Goal: Communication & Community: Answer question/provide support

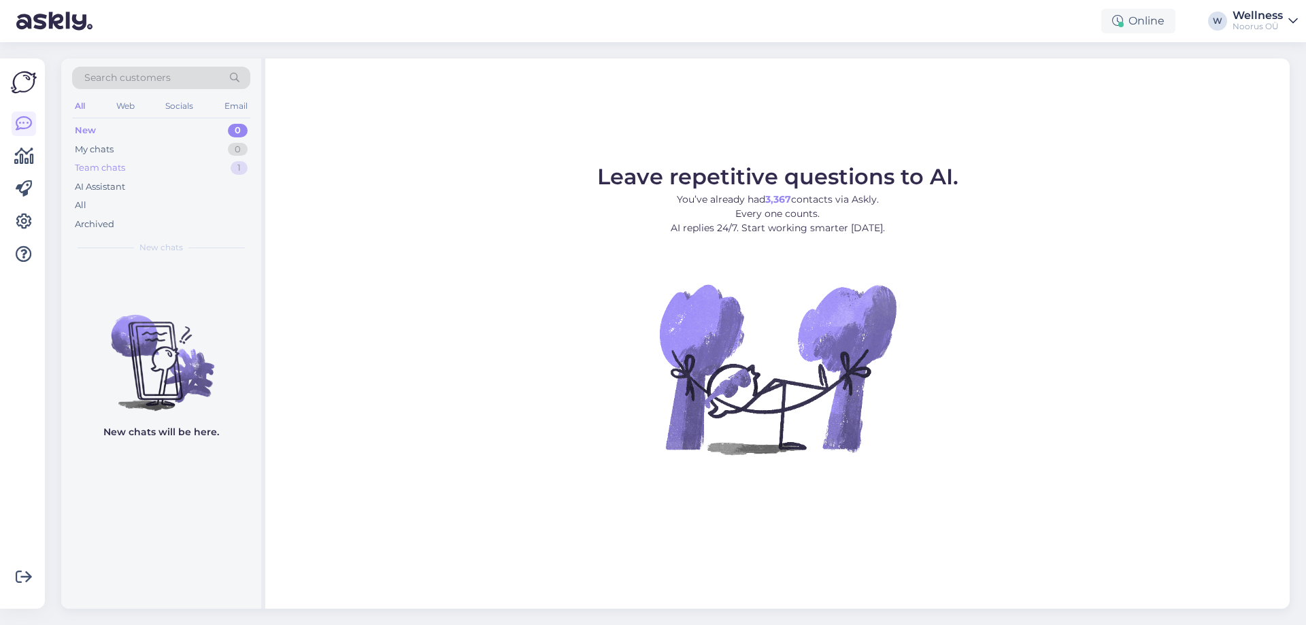
click at [83, 168] on div "Team chats" at bounding box center [100, 168] width 50 height 14
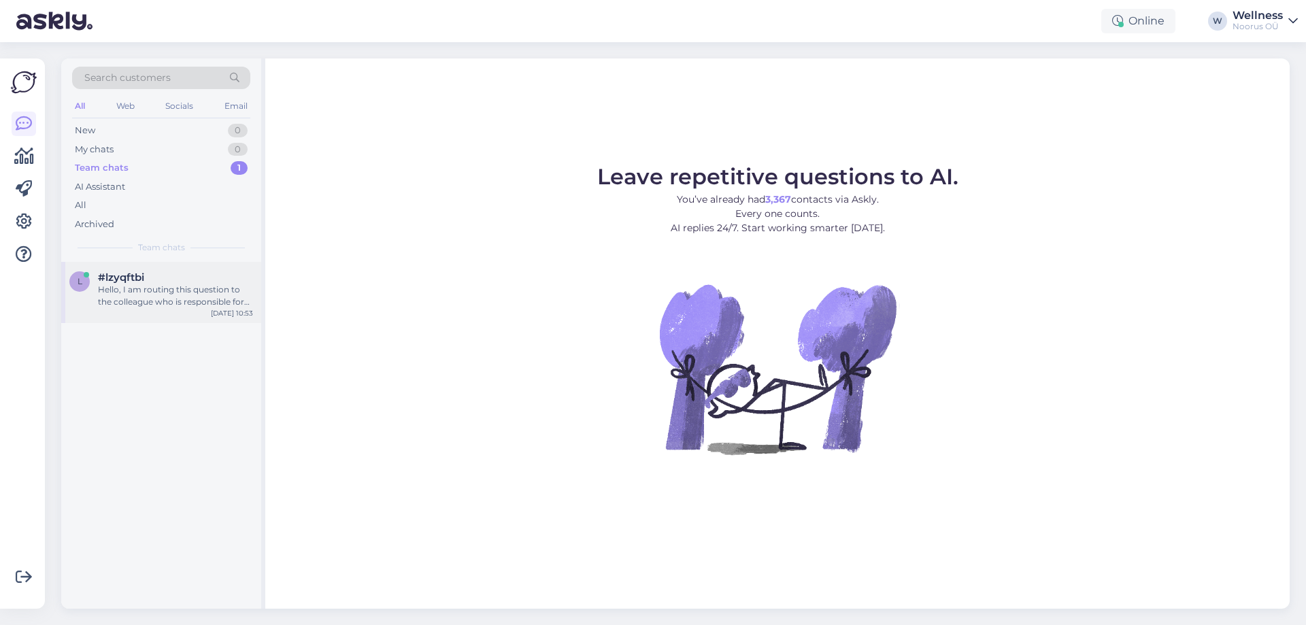
click at [127, 310] on div "l #lzyqftbi Hello, I am routing this question to the colleague who is responsib…" at bounding box center [161, 292] width 200 height 61
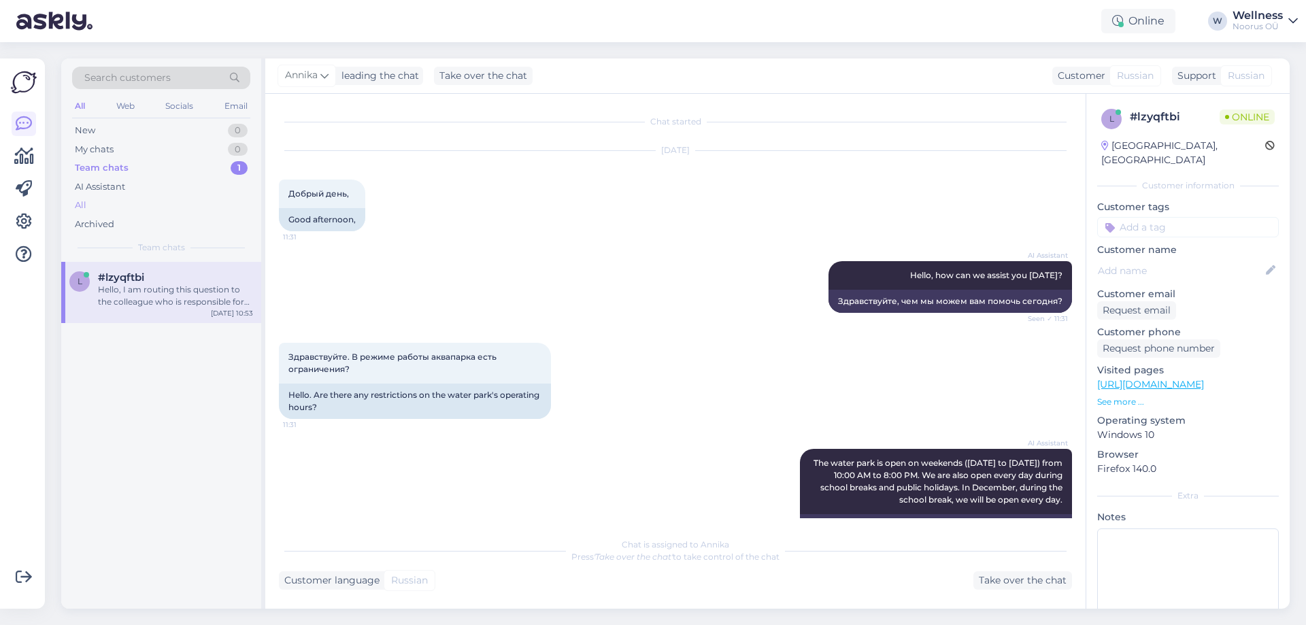
click at [88, 206] on div "All" at bounding box center [161, 205] width 178 height 19
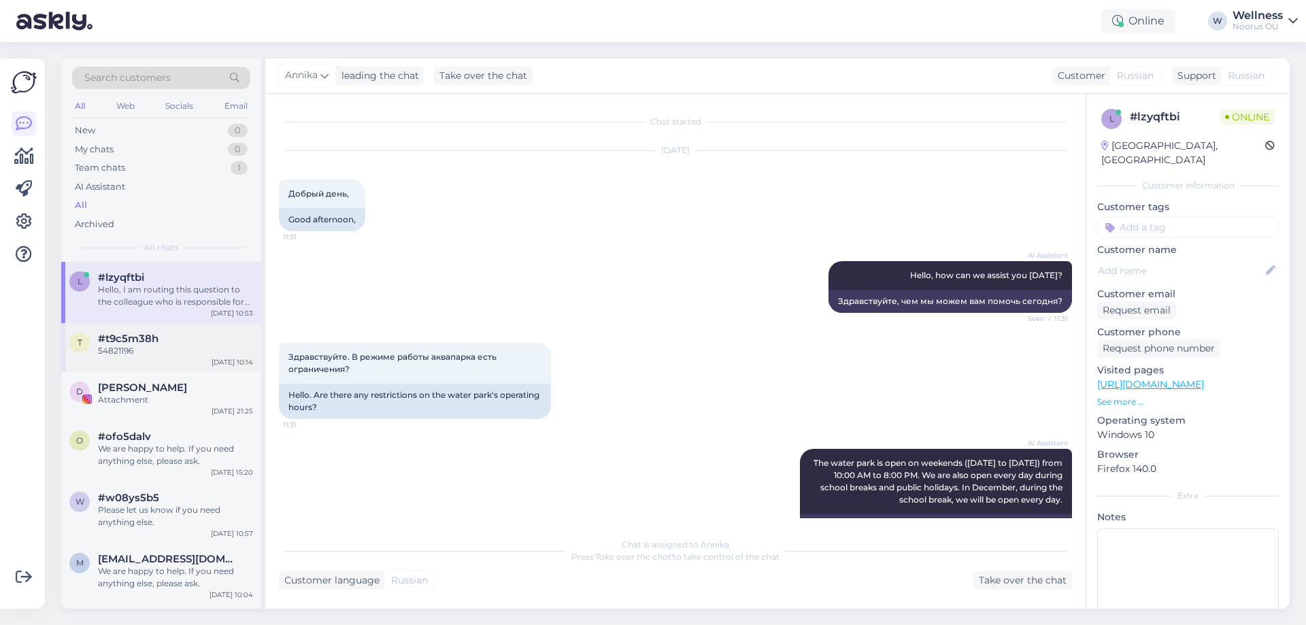
click at [137, 335] on span "#t9c5m38h" at bounding box center [128, 339] width 61 height 12
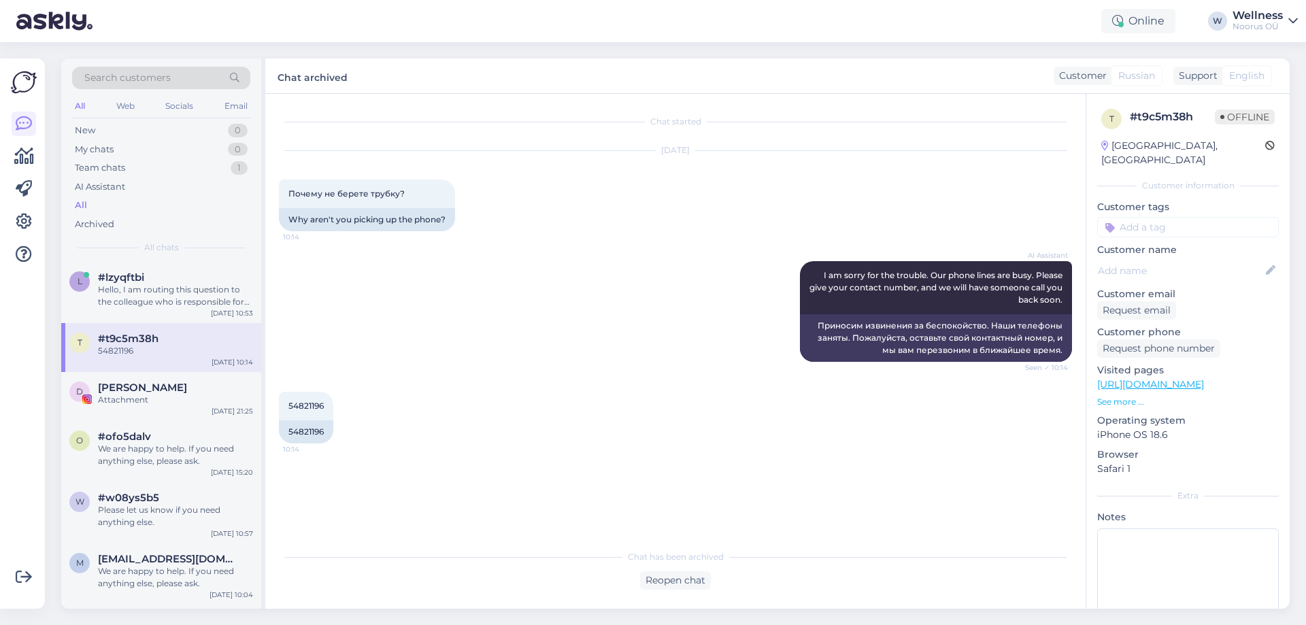
click at [380, 311] on div "AI Assistant I am sorry for the trouble. Our phone lines are busy. Please give …" at bounding box center [675, 311] width 793 height 131
click at [158, 384] on div "[PERSON_NAME]" at bounding box center [175, 388] width 155 height 12
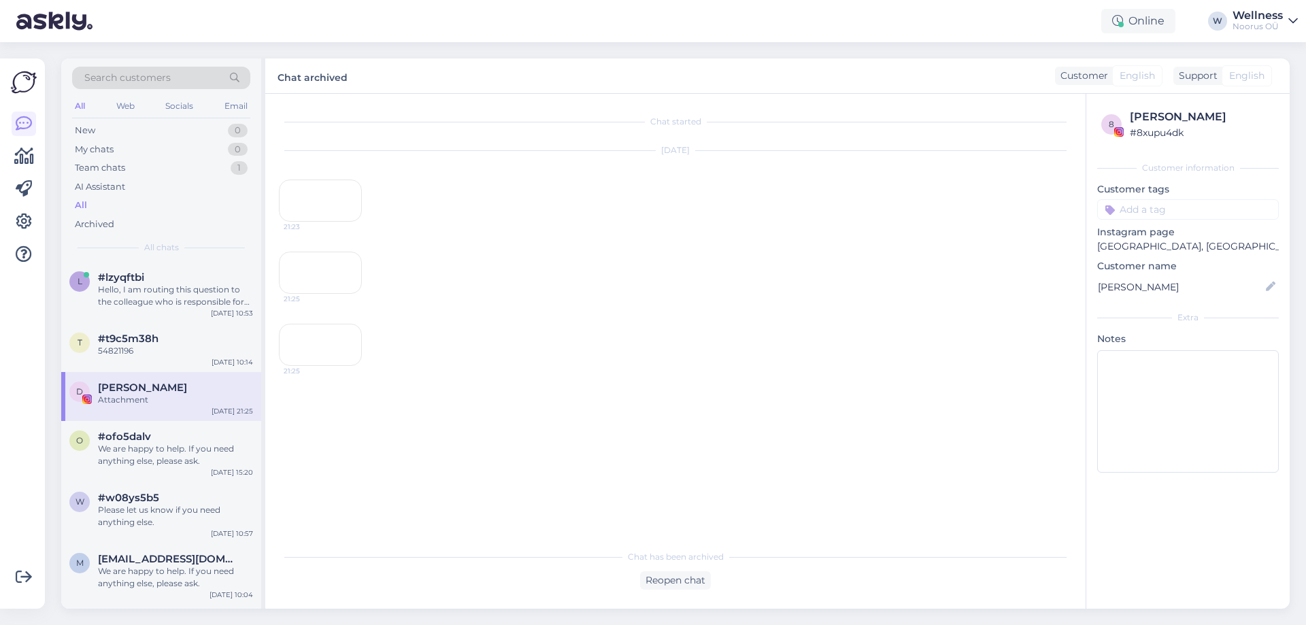
click at [337, 222] on div "21:23" at bounding box center [320, 201] width 83 height 42
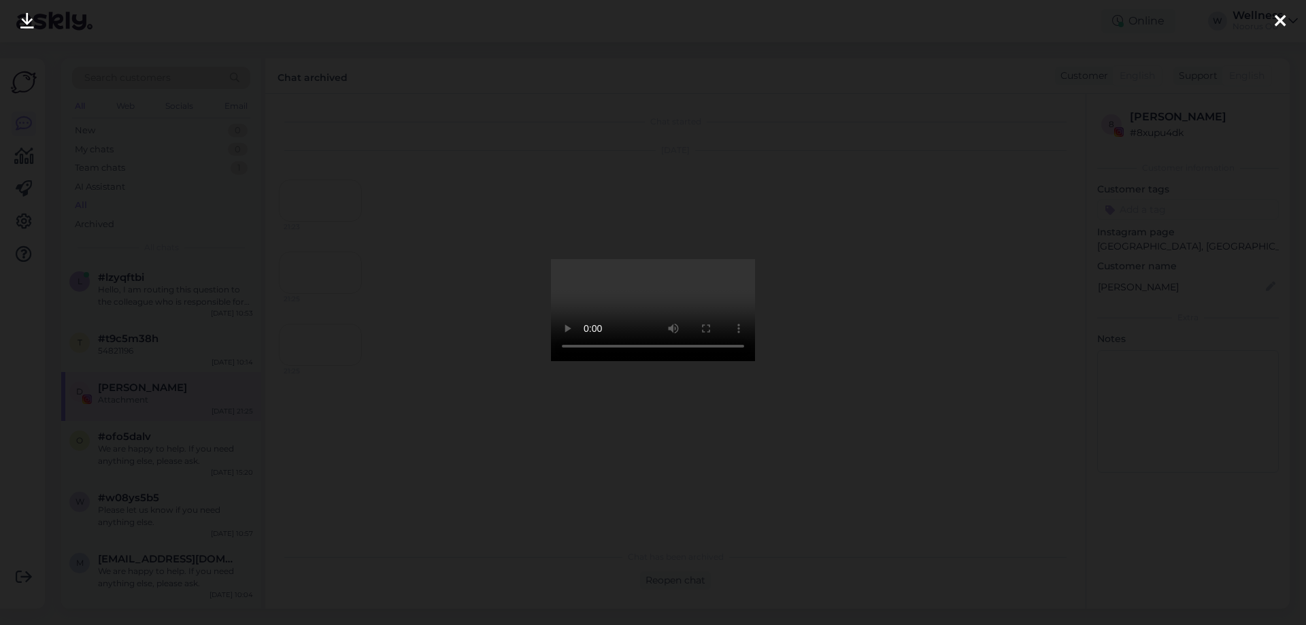
click at [1277, 22] on icon at bounding box center [1280, 22] width 11 height 18
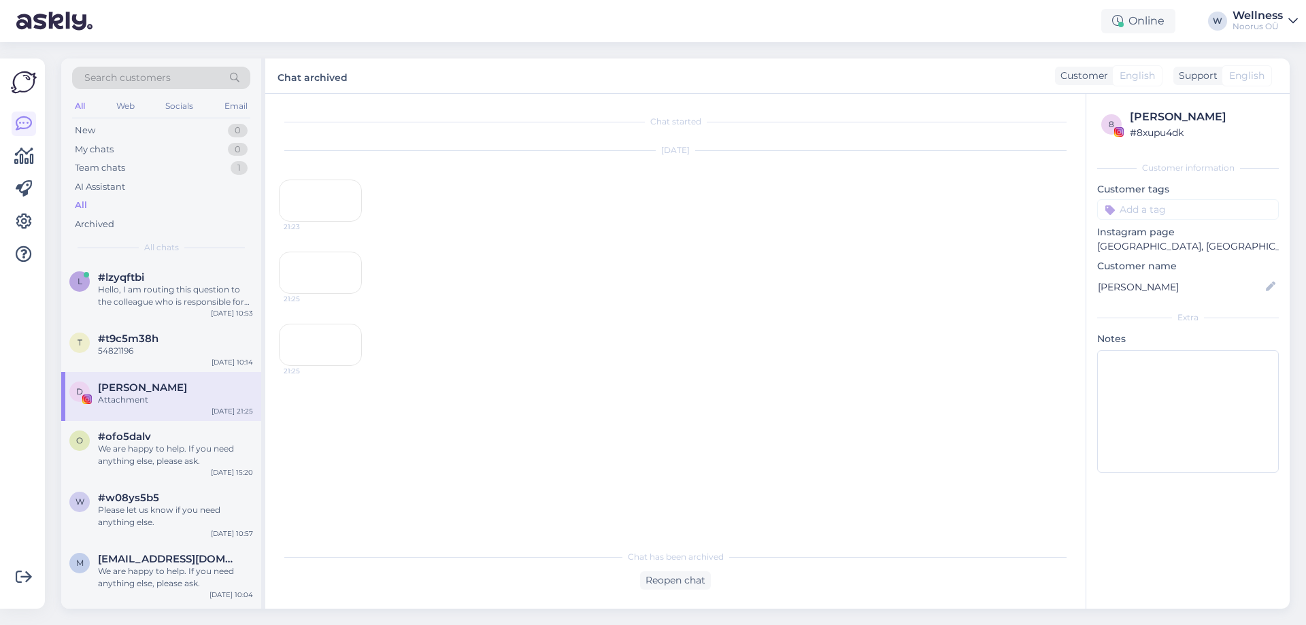
scroll to position [156, 0]
click at [341, 294] on div "21:25" at bounding box center [320, 273] width 83 height 42
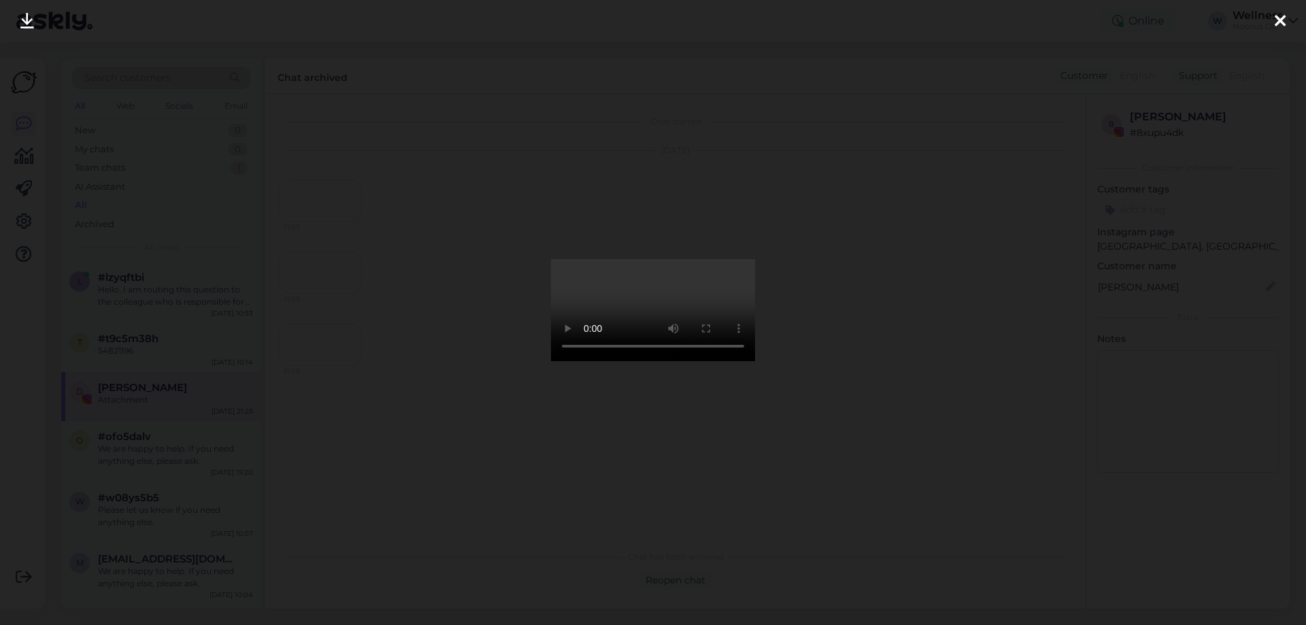
click at [1276, 22] on icon at bounding box center [1280, 22] width 11 height 18
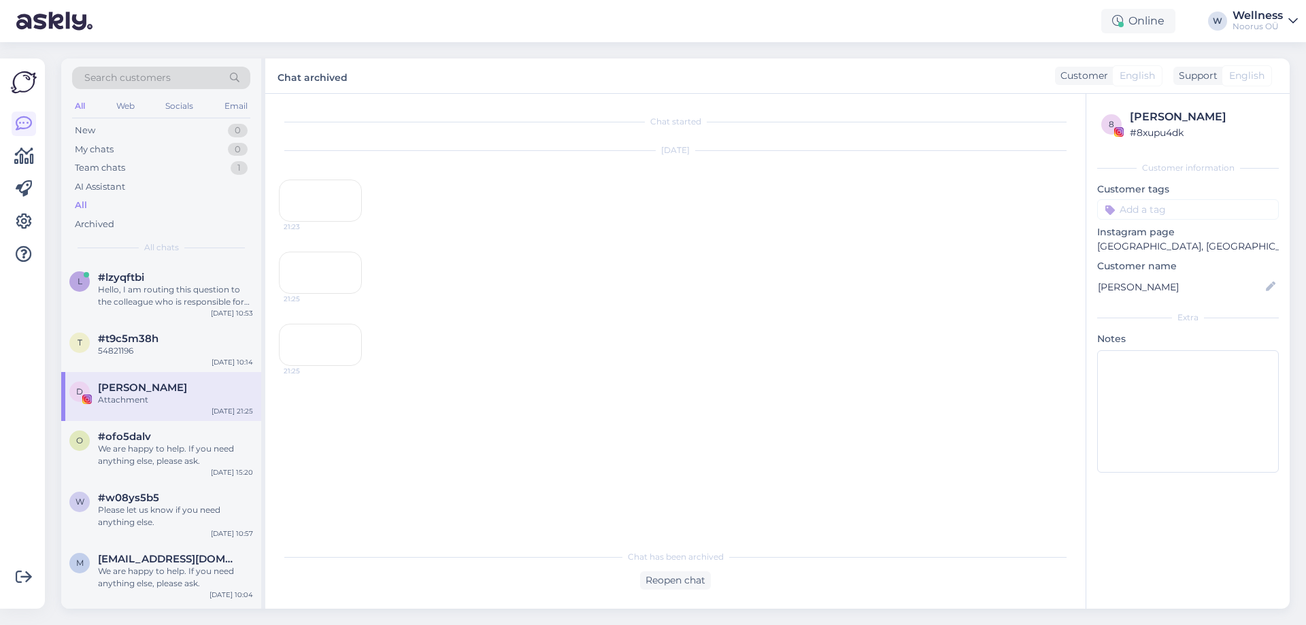
click at [301, 366] on div "21:25" at bounding box center [320, 345] width 83 height 42
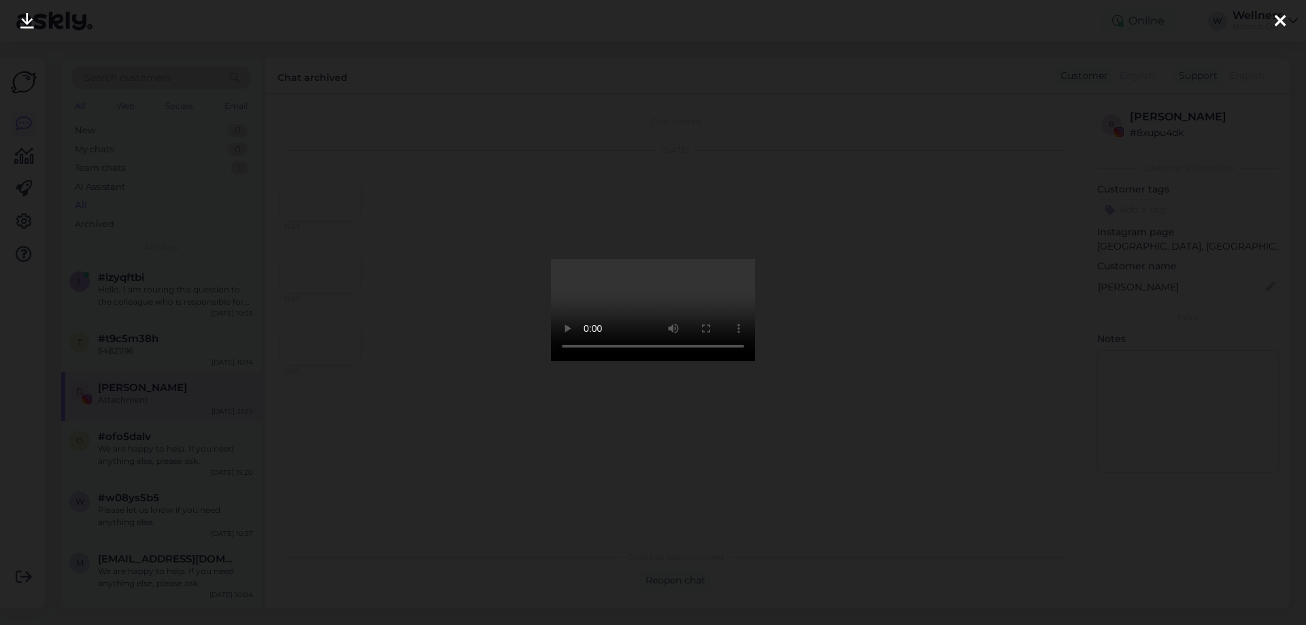
click at [1272, 25] on div at bounding box center [1280, 21] width 27 height 43
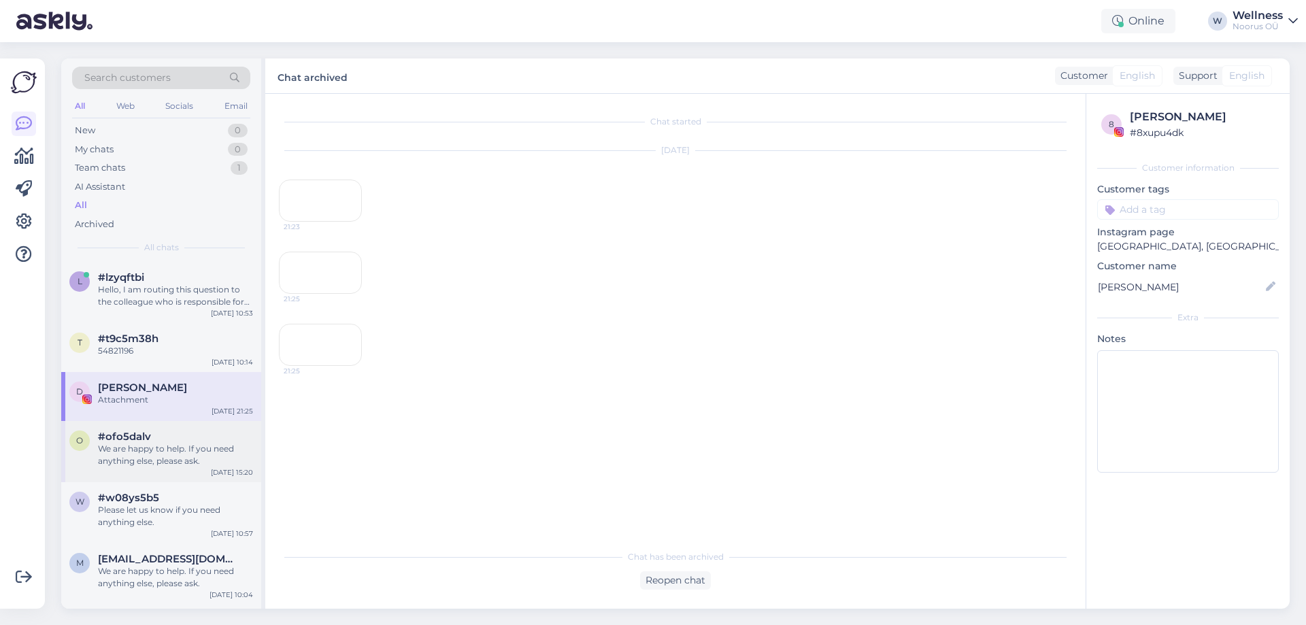
click at [150, 440] on div "#ofo5dalv" at bounding box center [175, 437] width 155 height 12
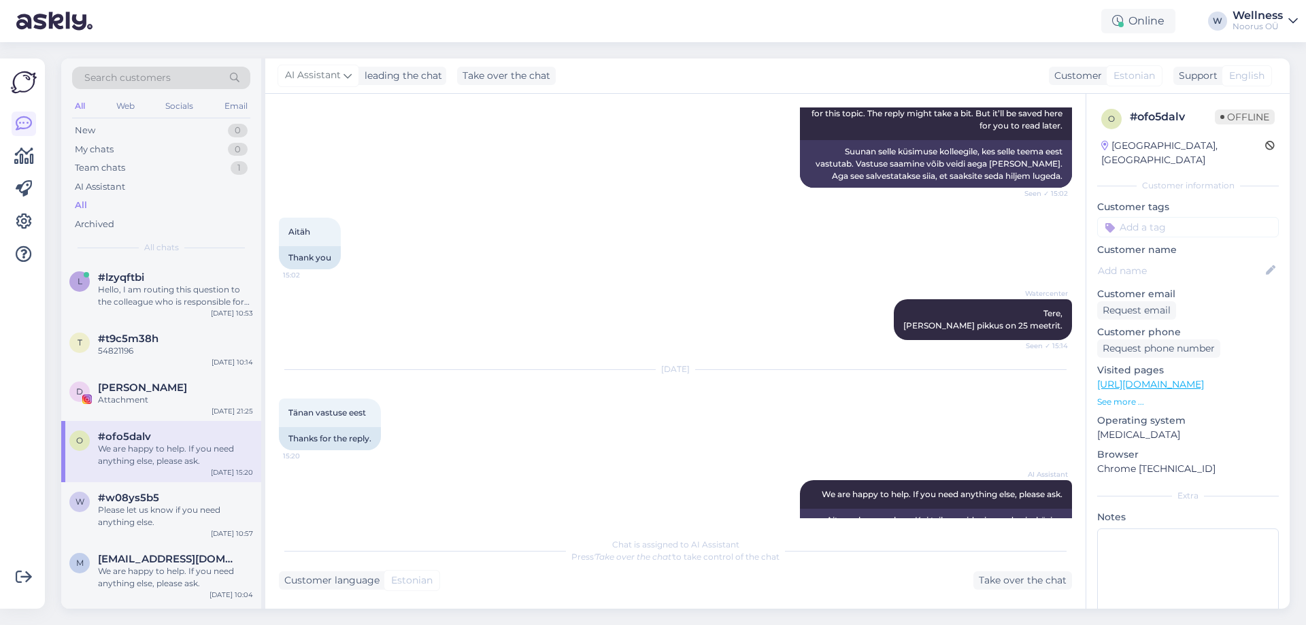
scroll to position [452, 0]
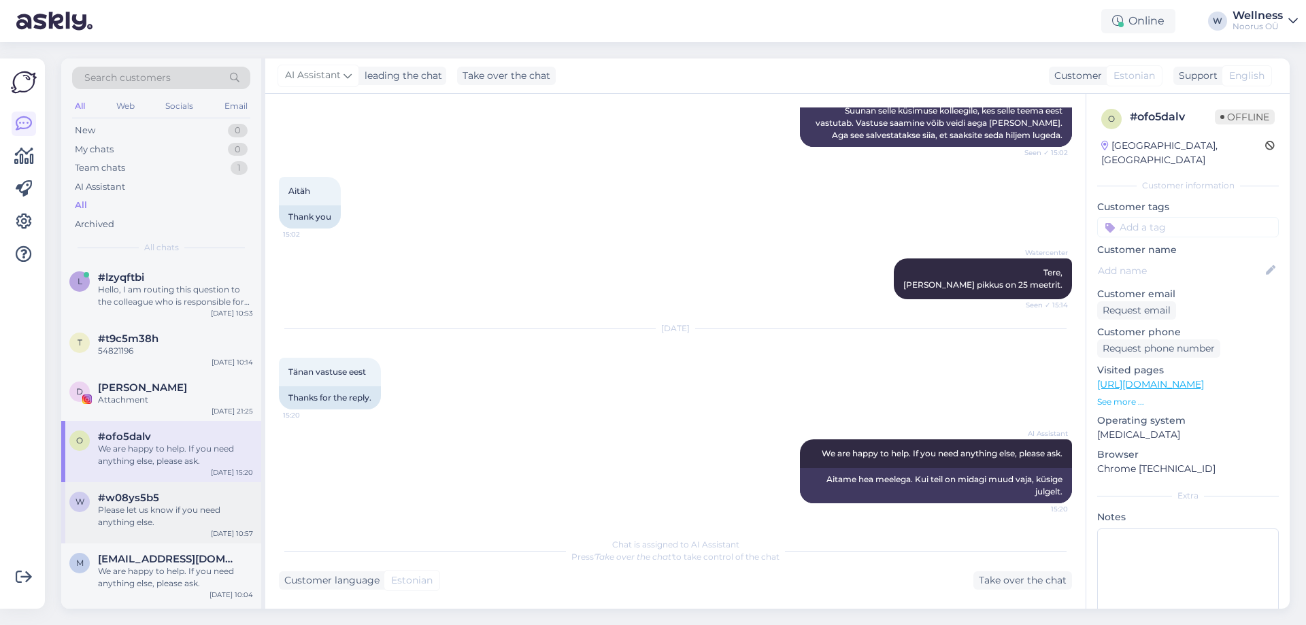
click at [115, 520] on div "Please let us know if you need anything else." at bounding box center [175, 516] width 155 height 24
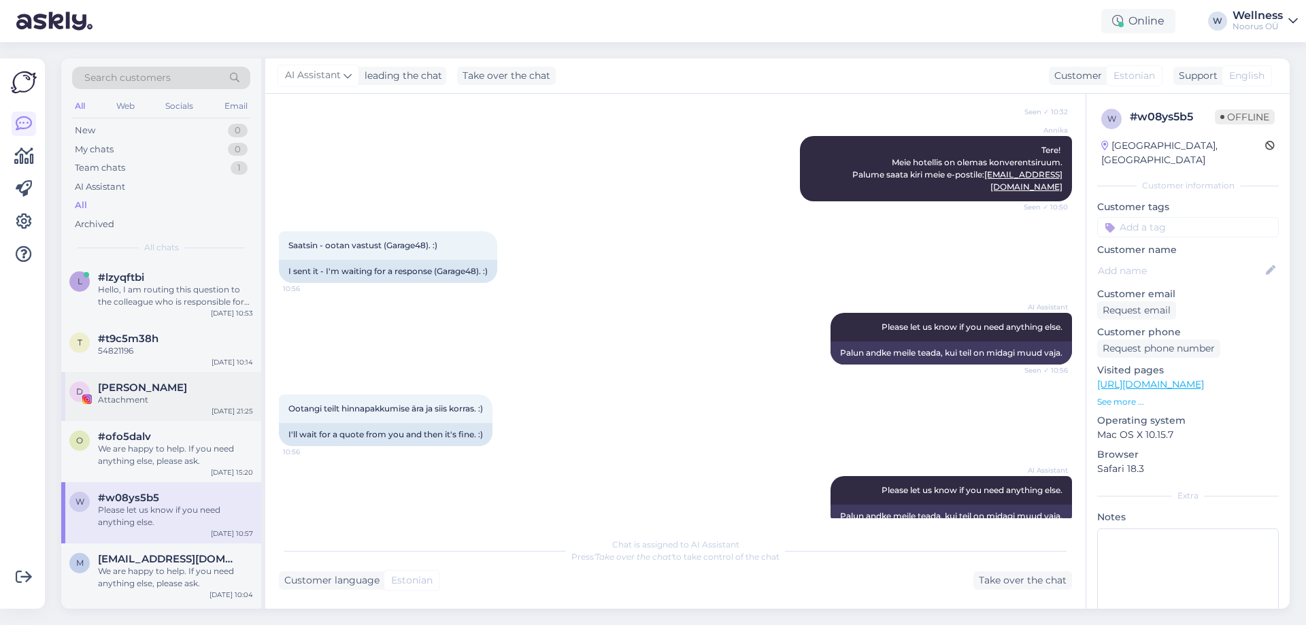
scroll to position [182, 0]
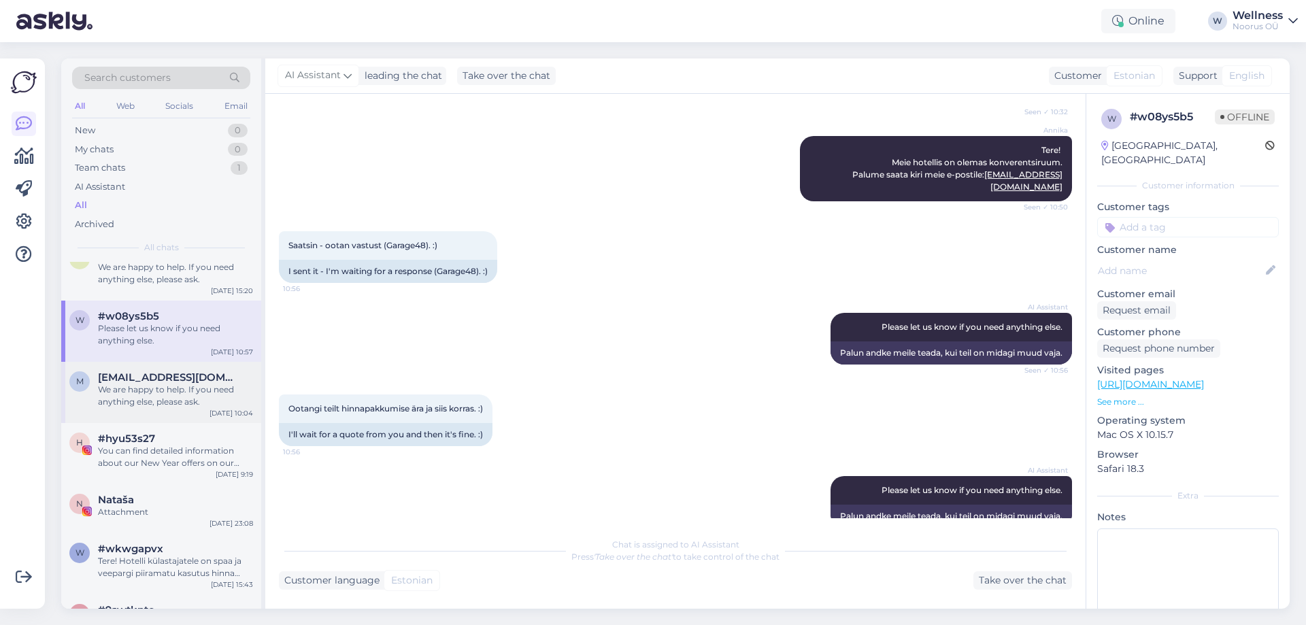
click at [158, 393] on div "We are happy to help. If you need anything else, please ask." at bounding box center [175, 396] width 155 height 24
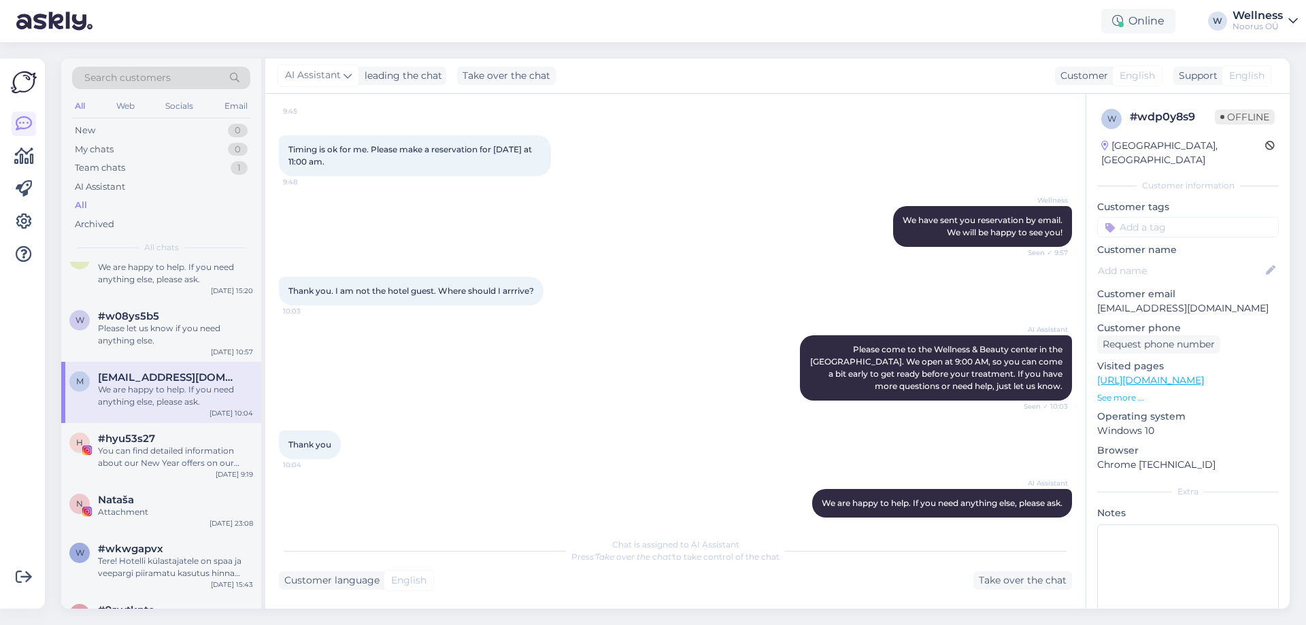
scroll to position [728, 0]
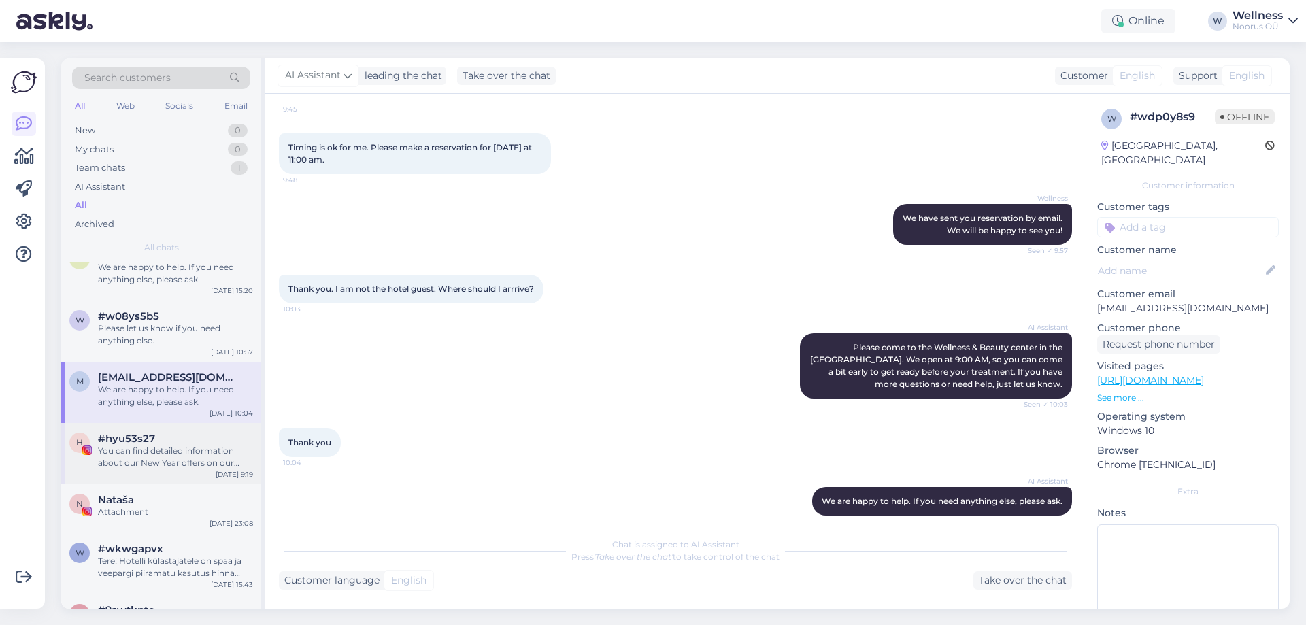
click at [101, 444] on span "#hyu53s27" at bounding box center [126, 439] width 57 height 12
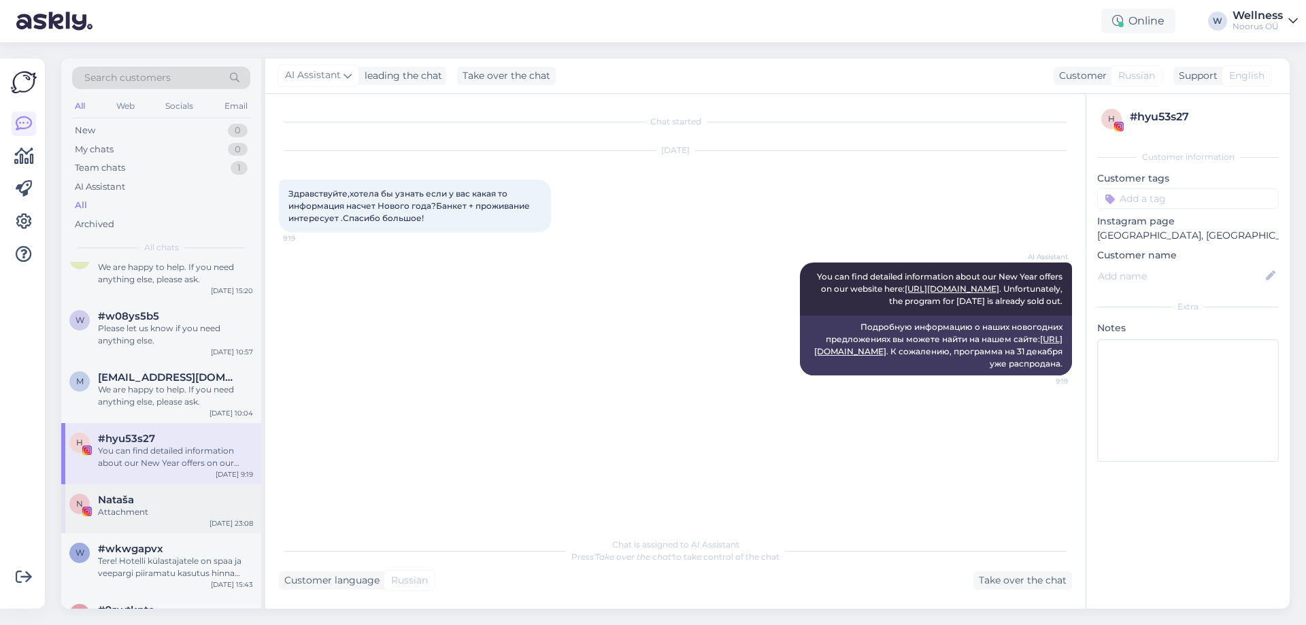
click at [139, 489] on div "N Nataša Attachment [DATE] 23:08" at bounding box center [161, 508] width 200 height 49
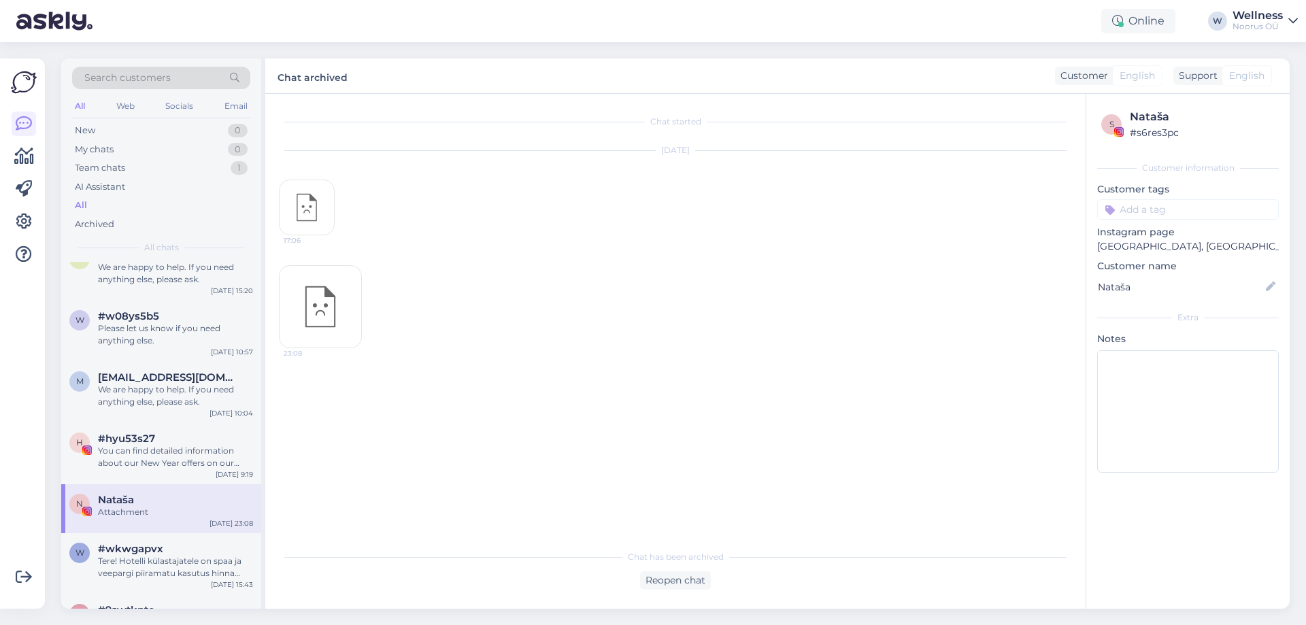
scroll to position [272, 0]
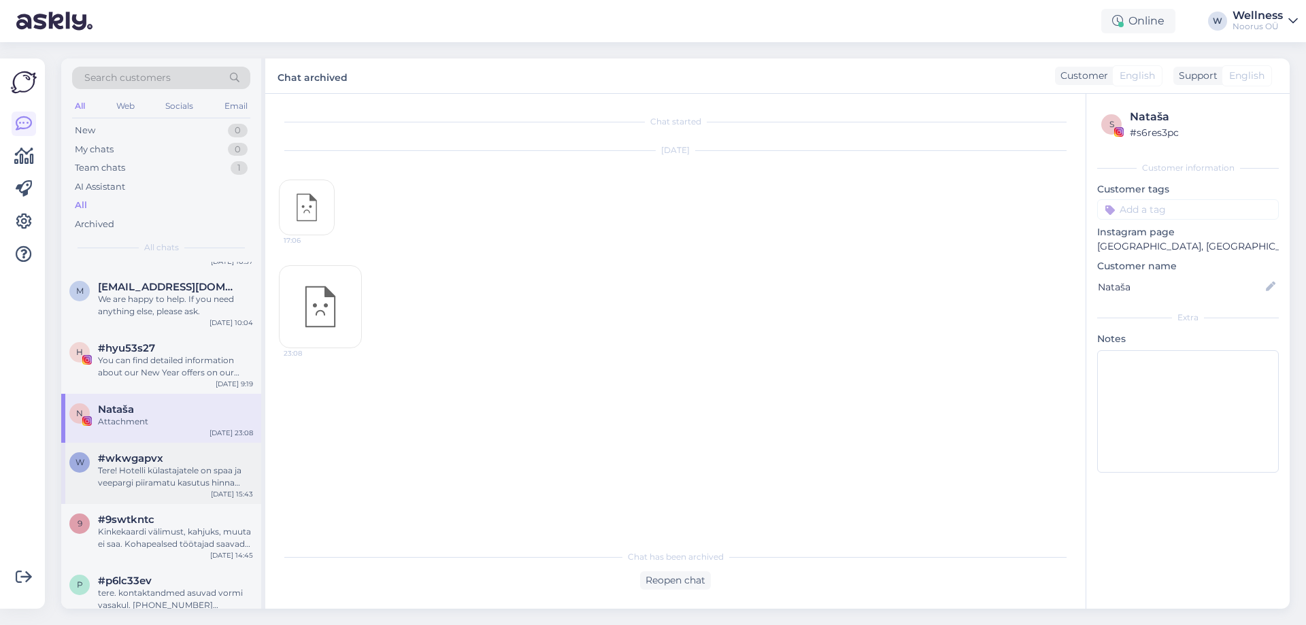
click at [163, 478] on div "Tere! Hotelli külastajatele on spaa ja veepargi piiramatu kasutus hinna sees." at bounding box center [175, 477] width 155 height 24
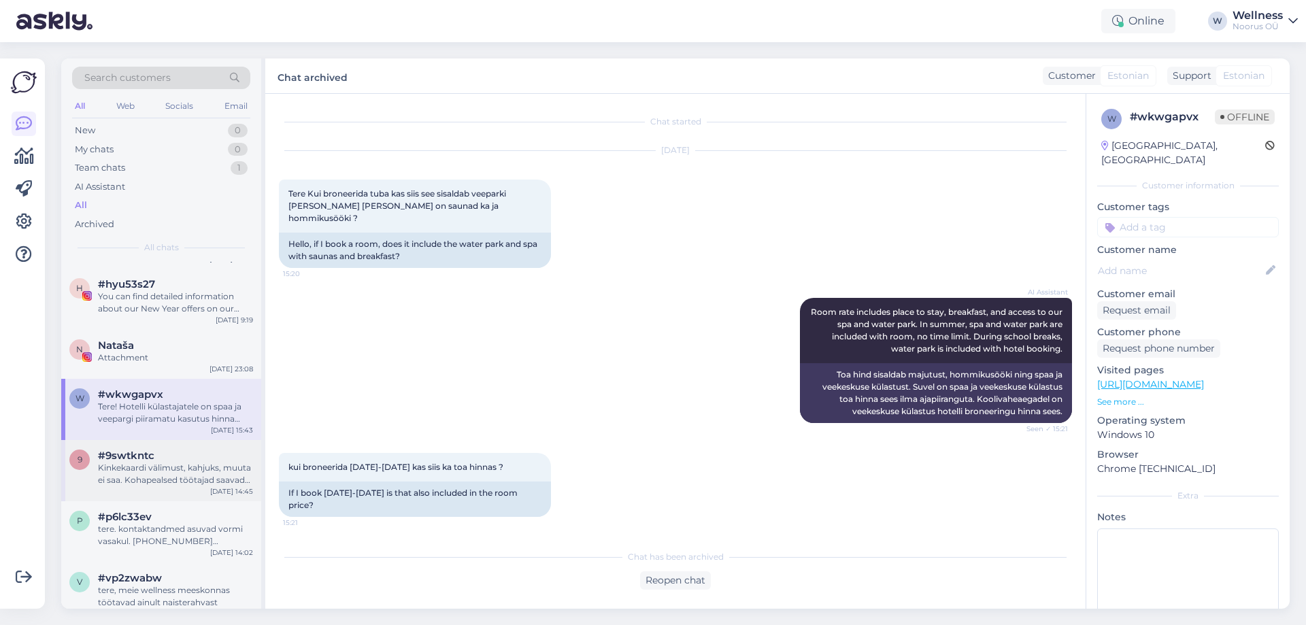
scroll to position [363, 0]
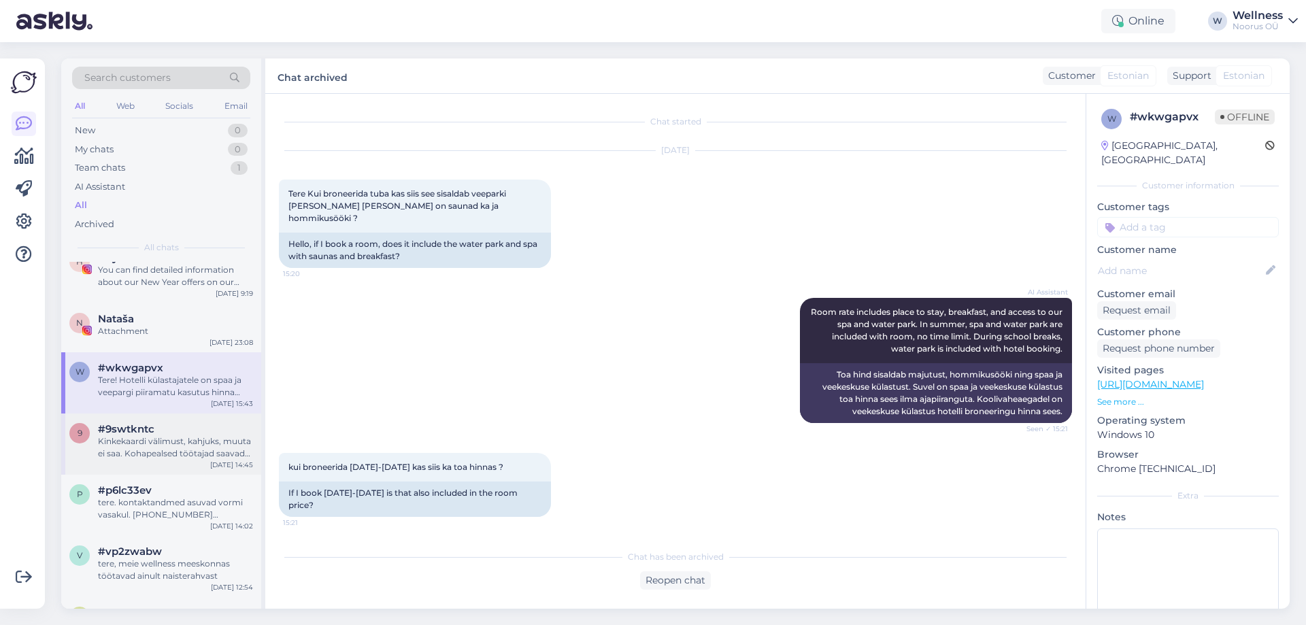
click at [154, 433] on div "#9swtkntc" at bounding box center [175, 429] width 155 height 12
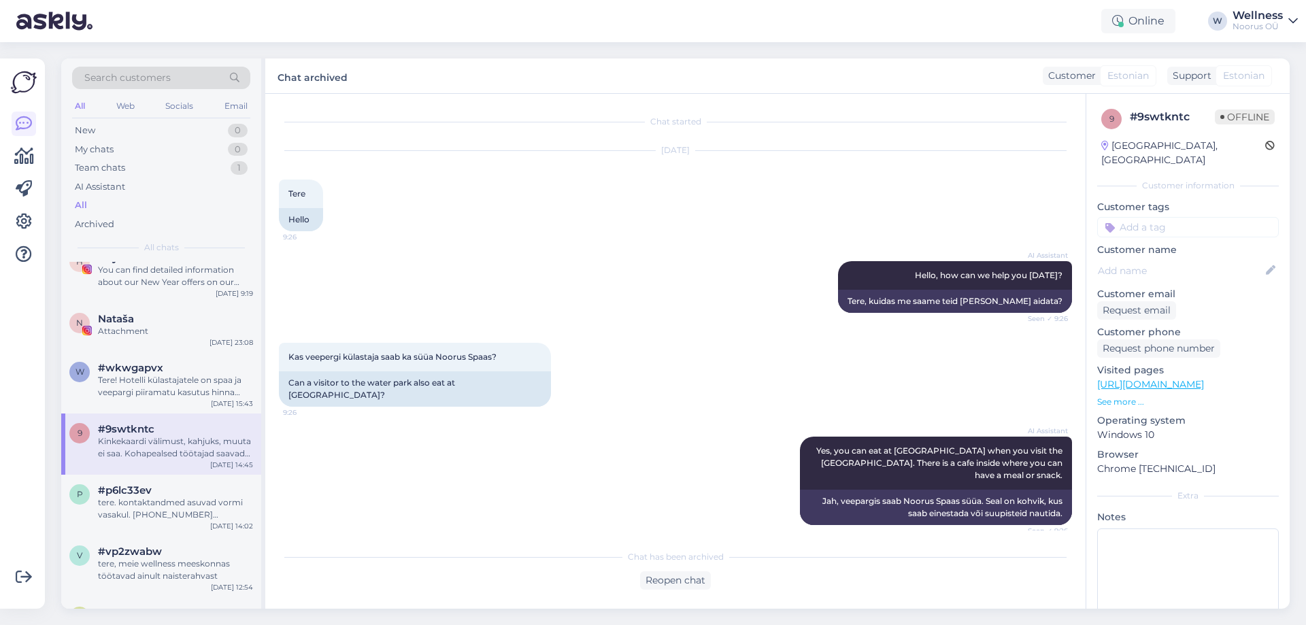
scroll to position [600, 0]
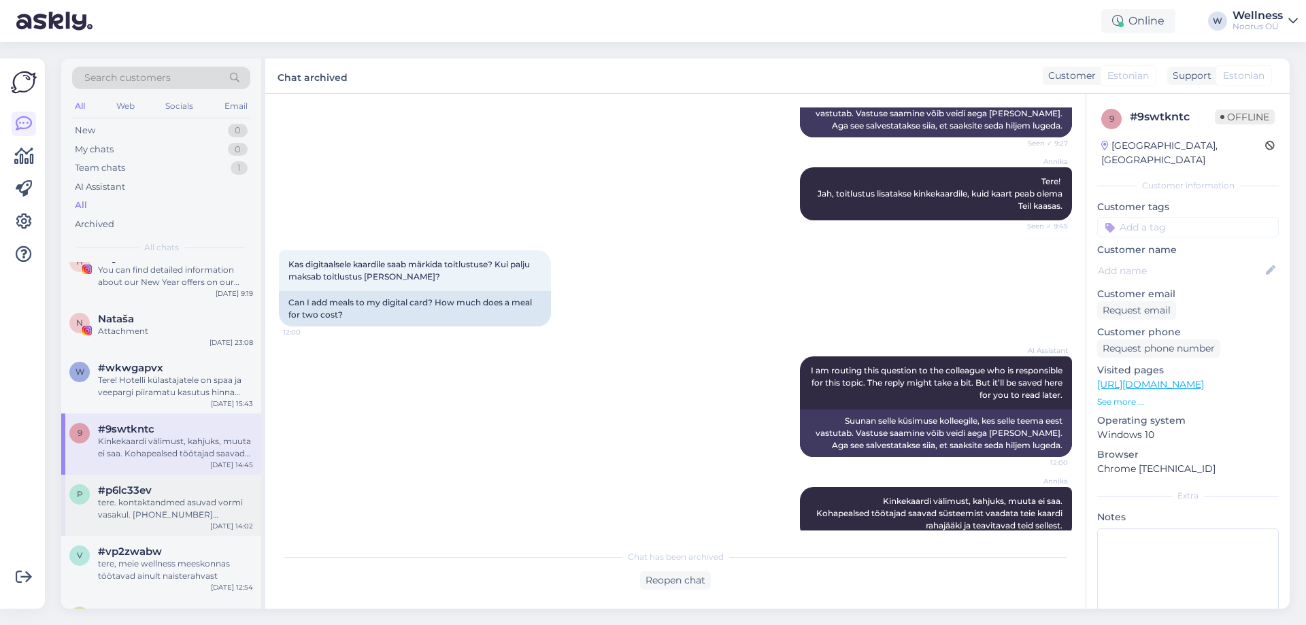
click at [196, 514] on div "tere. kontaktandmed asuvad vormi vasakul. [PHONE_NUMBER] [EMAIL_ADDRESS][DOMAIN…" at bounding box center [175, 509] width 155 height 24
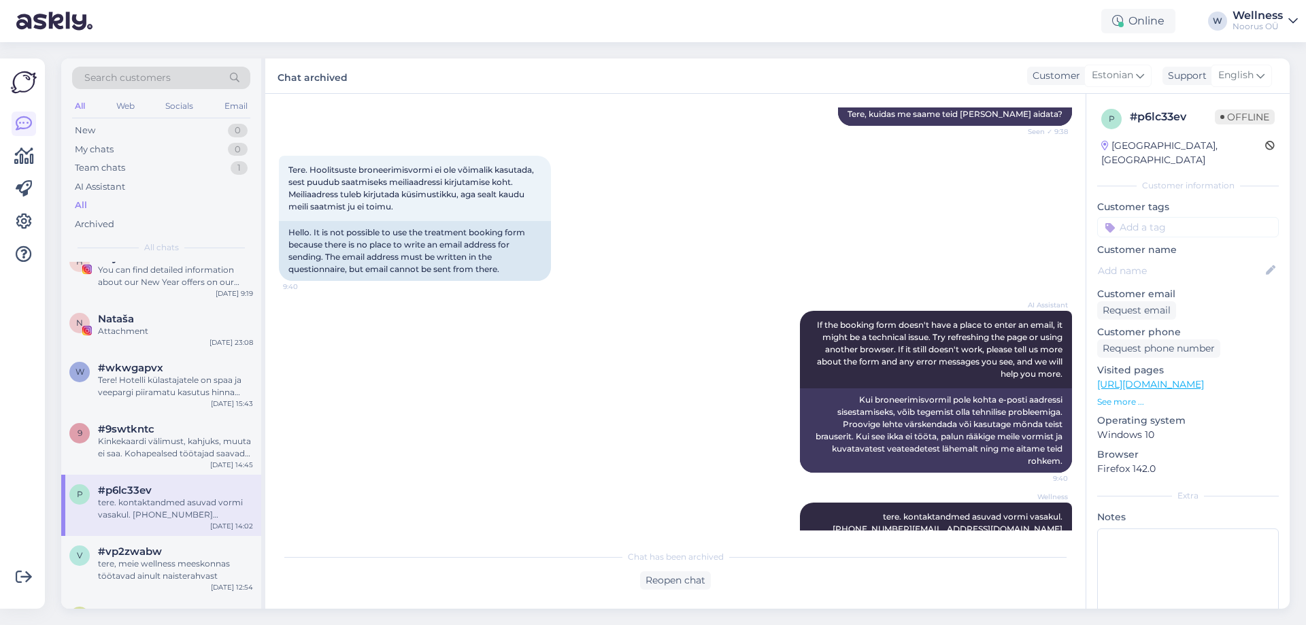
scroll to position [250, 0]
